Goal: Information Seeking & Learning: Compare options

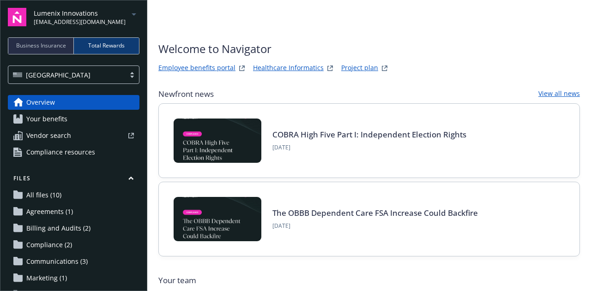
click at [47, 42] on span "Business Insurance" at bounding box center [41, 46] width 50 height 8
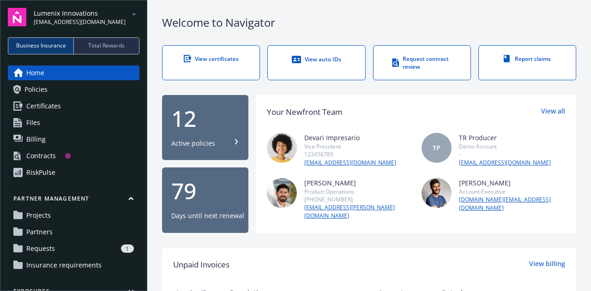
click at [109, 46] on span "Total Rewards" at bounding box center [106, 46] width 36 height 8
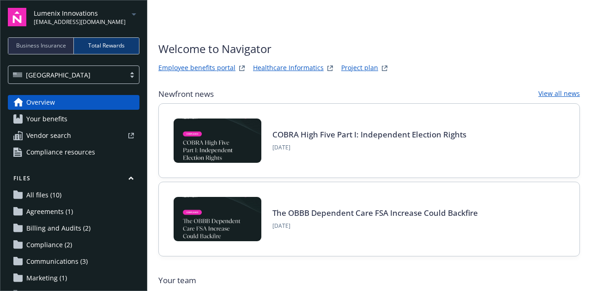
click at [209, 67] on link "Employee benefits portal" at bounding box center [196, 68] width 77 height 11
click at [54, 46] on span "Business Insurance" at bounding box center [41, 46] width 50 height 8
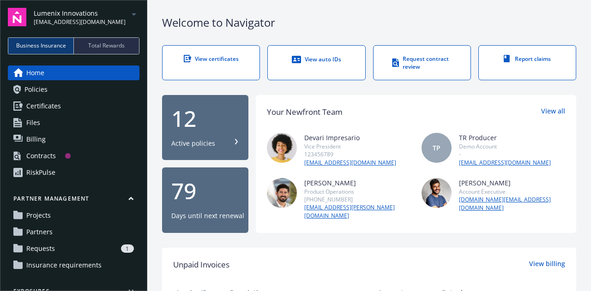
click at [49, 88] on link "Policies" at bounding box center [73, 89] width 131 height 15
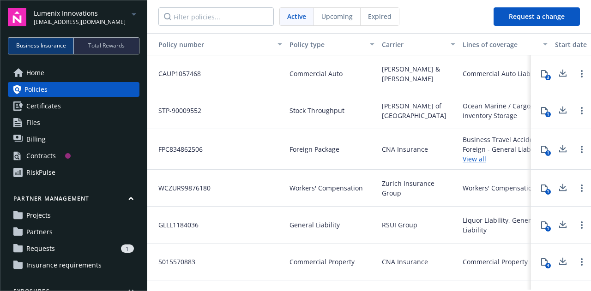
click at [35, 70] on span "Home" at bounding box center [35, 73] width 18 height 15
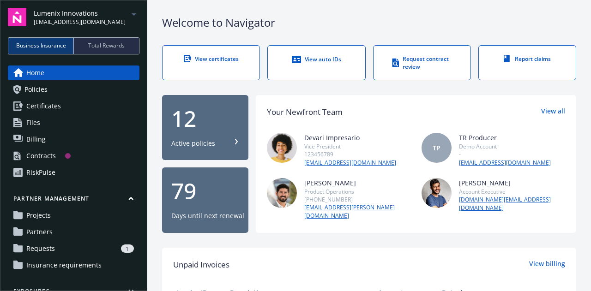
click at [53, 155] on div "Contracts" at bounding box center [41, 156] width 30 height 15
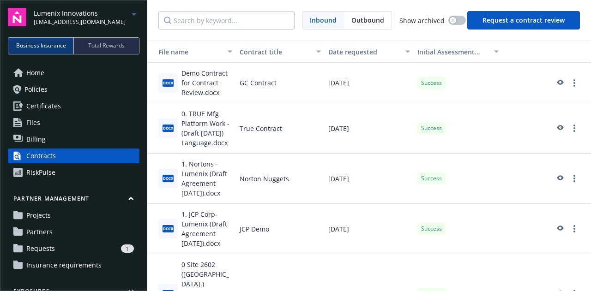
click at [168, 179] on span "docx" at bounding box center [167, 178] width 11 height 7
click at [555, 178] on icon "preview" at bounding box center [559, 178] width 8 height 6
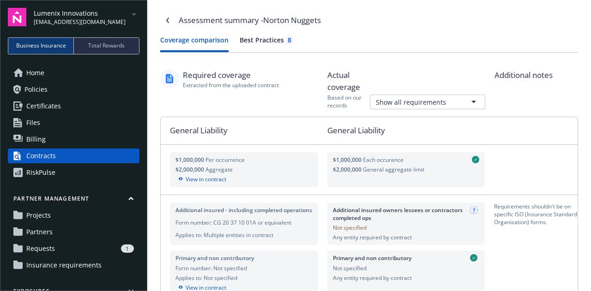
click at [39, 71] on span "Home" at bounding box center [35, 73] width 18 height 15
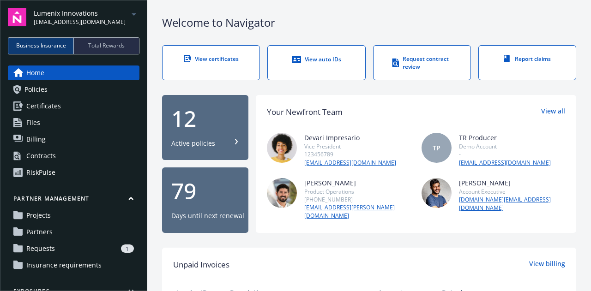
click at [316, 61] on div "View auto IDs" at bounding box center [316, 59] width 60 height 9
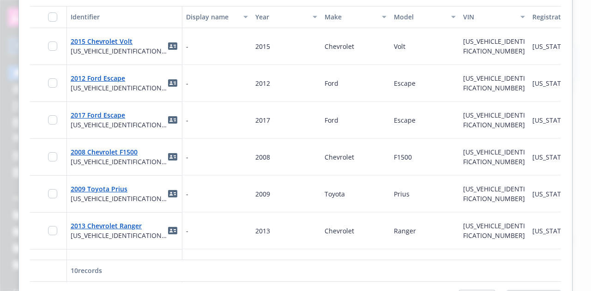
click at [12, 31] on div at bounding box center [295, 145] width 591 height 291
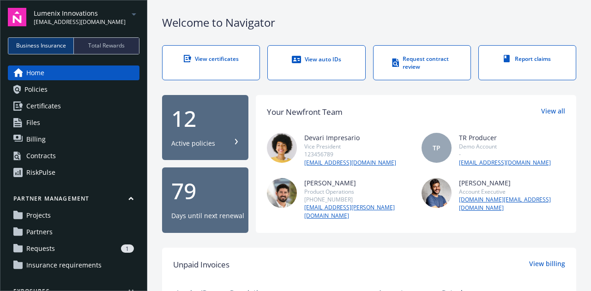
click at [54, 171] on div "RiskPulse" at bounding box center [40, 172] width 29 height 15
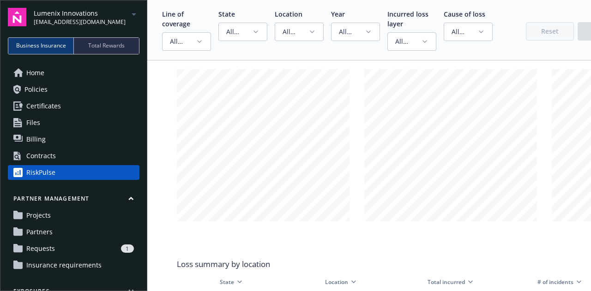
scroll to position [969, 0]
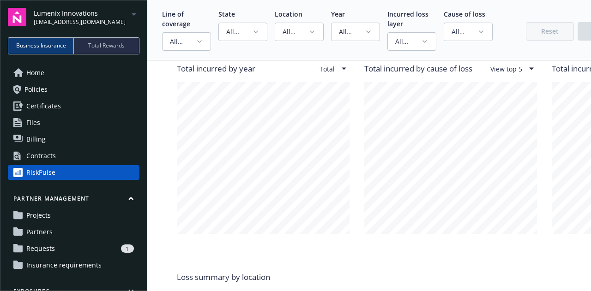
click at [113, 48] on span "Total Rewards" at bounding box center [106, 46] width 36 height 8
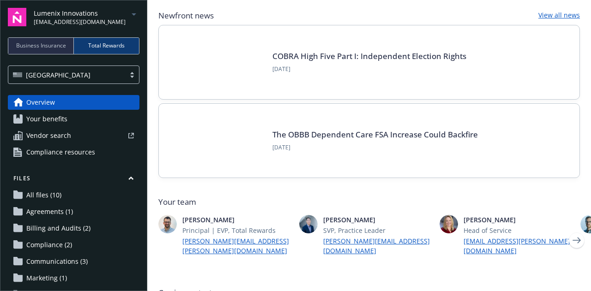
scroll to position [92, 0]
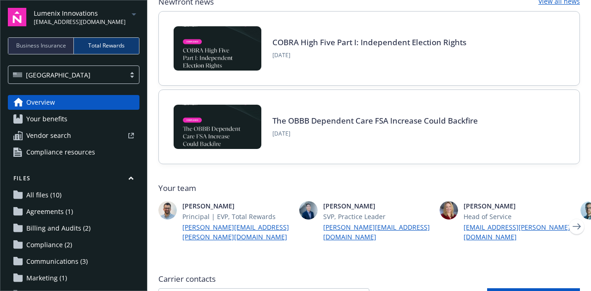
click at [56, 120] on span "Your benefits" at bounding box center [46, 119] width 41 height 15
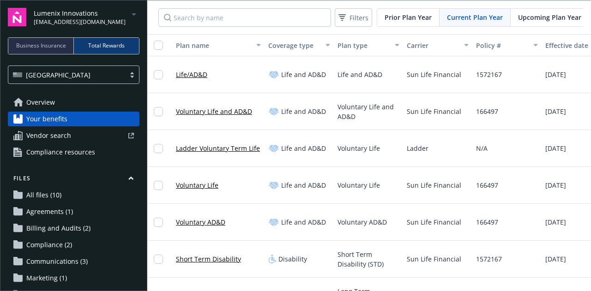
scroll to position [185, 0]
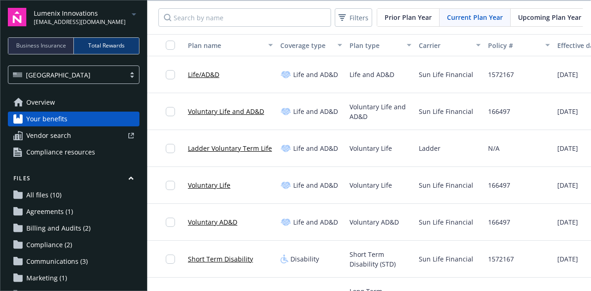
click at [52, 102] on span "Overview" at bounding box center [40, 102] width 29 height 15
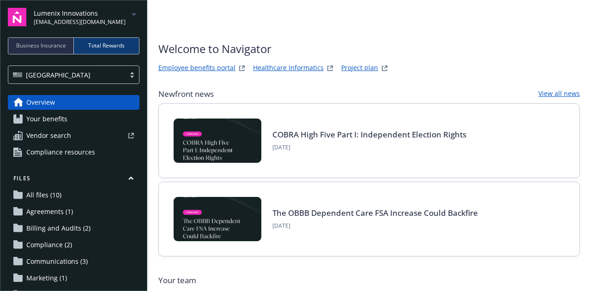
click at [202, 68] on link "Employee benefits portal" at bounding box center [196, 68] width 77 height 11
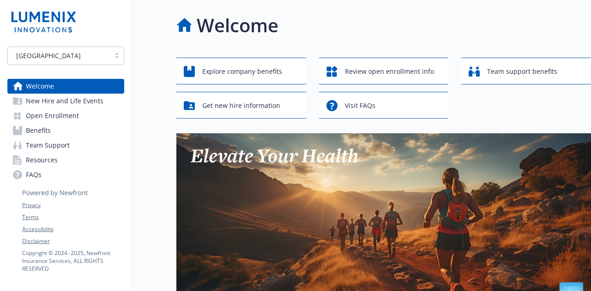
click at [48, 129] on span "Benefits" at bounding box center [38, 130] width 25 height 15
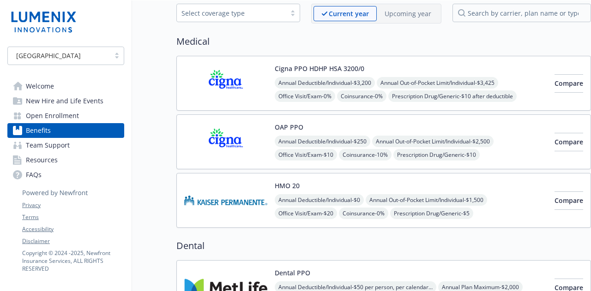
scroll to position [92, 0]
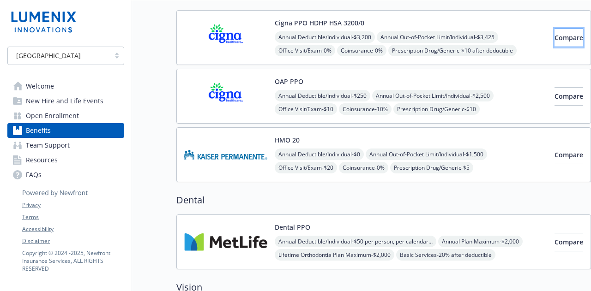
click at [554, 41] on span "Compare" at bounding box center [568, 37] width 29 height 9
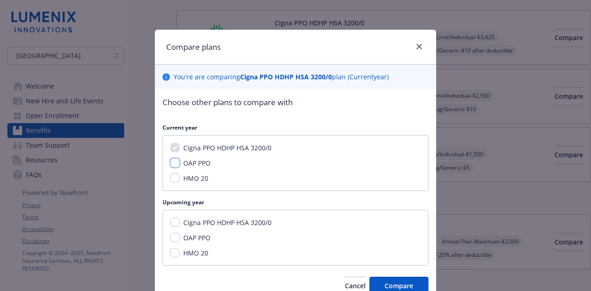
drag, startPoint x: 170, startPoint y: 161, endPoint x: 218, endPoint y: 178, distance: 50.9
click at [170, 161] on input "OAP PPO" at bounding box center [174, 162] width 9 height 9
checkbox input "true"
click at [407, 288] on span "Compare" at bounding box center [398, 285] width 29 height 9
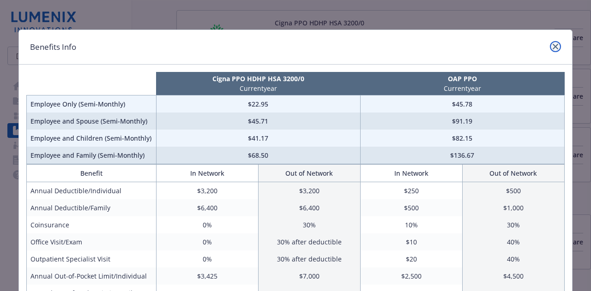
click at [552, 48] on icon "close" at bounding box center [555, 47] width 6 height 6
